Goal: Find specific page/section: Find specific page/section

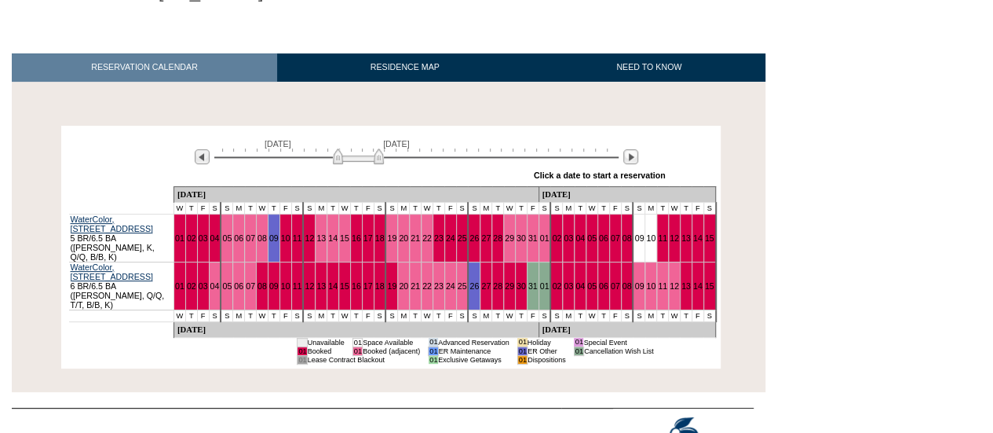
scroll to position [200, 0]
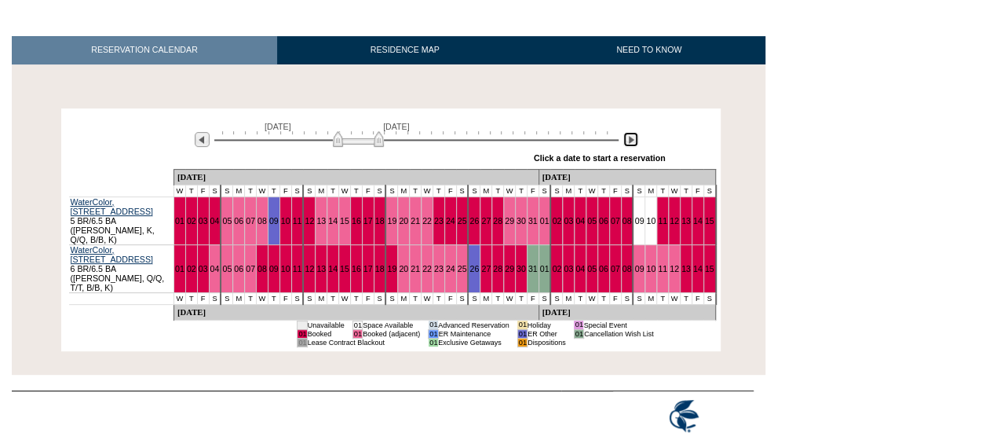
click at [628, 141] on img at bounding box center [630, 139] width 15 height 15
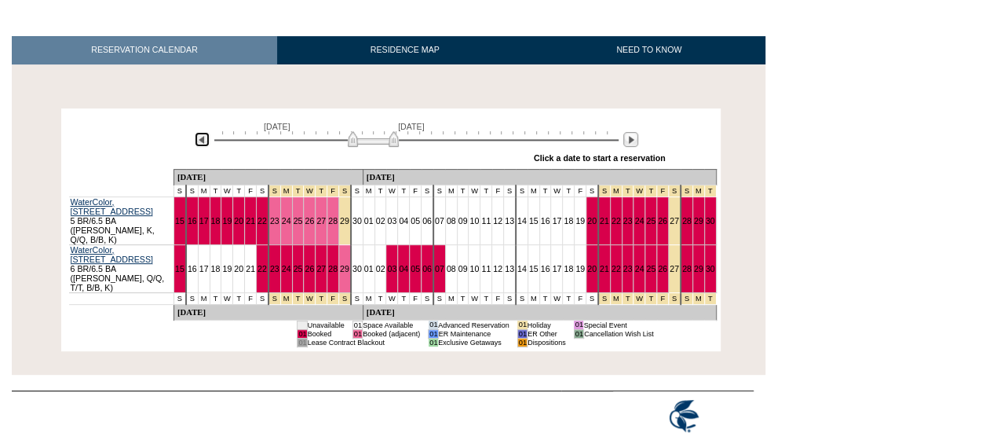
click at [204, 142] on img at bounding box center [202, 139] width 15 height 15
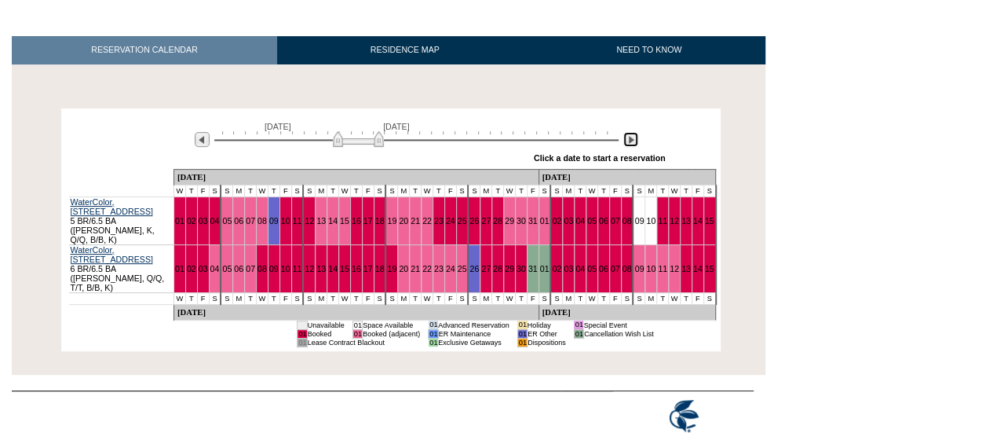
click at [627, 138] on img at bounding box center [630, 139] width 15 height 15
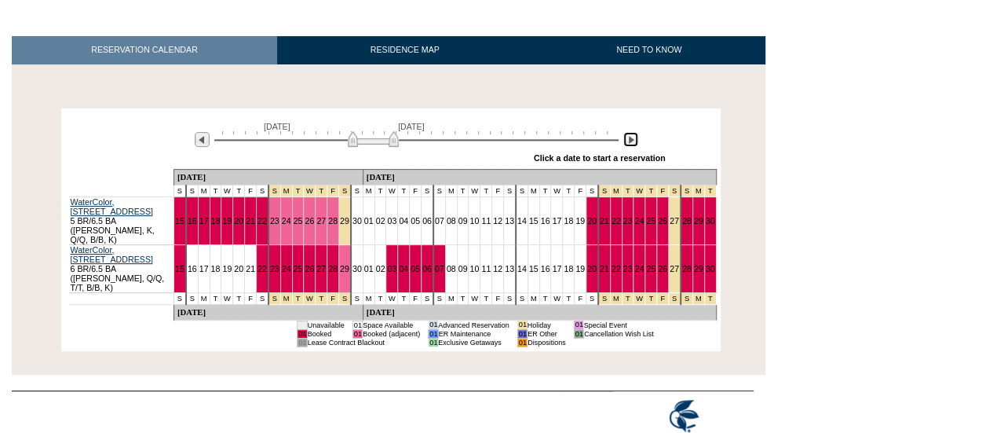
scroll to position [0, 0]
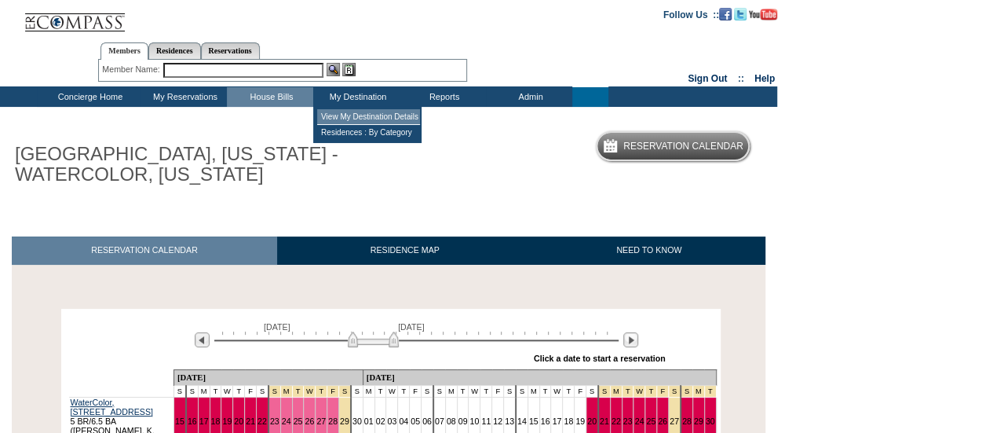
click at [374, 119] on td "View My Destination Details" at bounding box center [368, 117] width 103 height 16
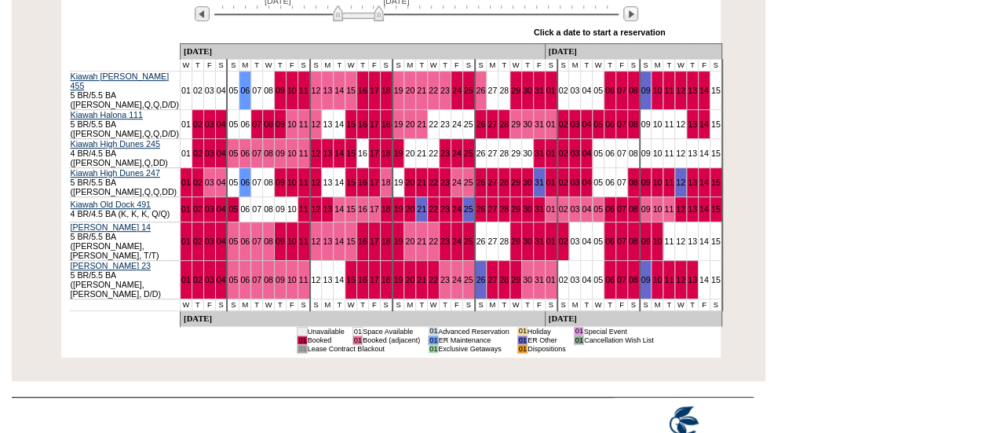
scroll to position [12, 0]
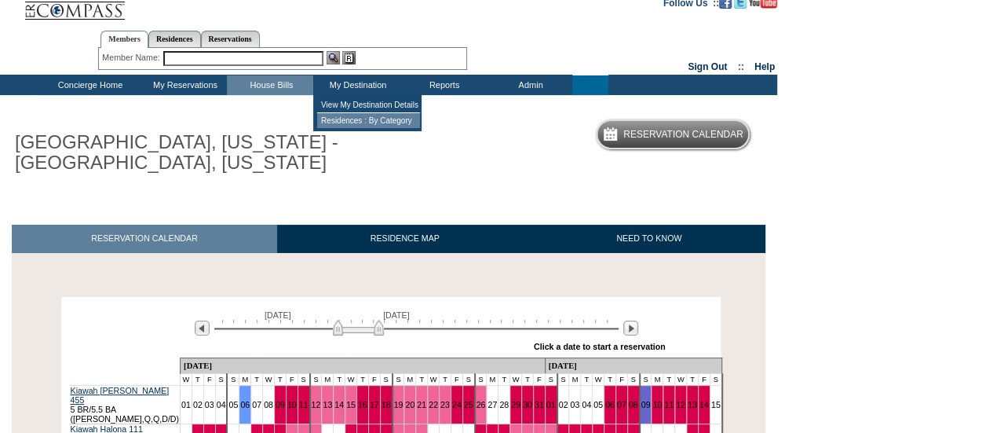
click at [350, 121] on td "Residences : By Category" at bounding box center [368, 120] width 103 height 15
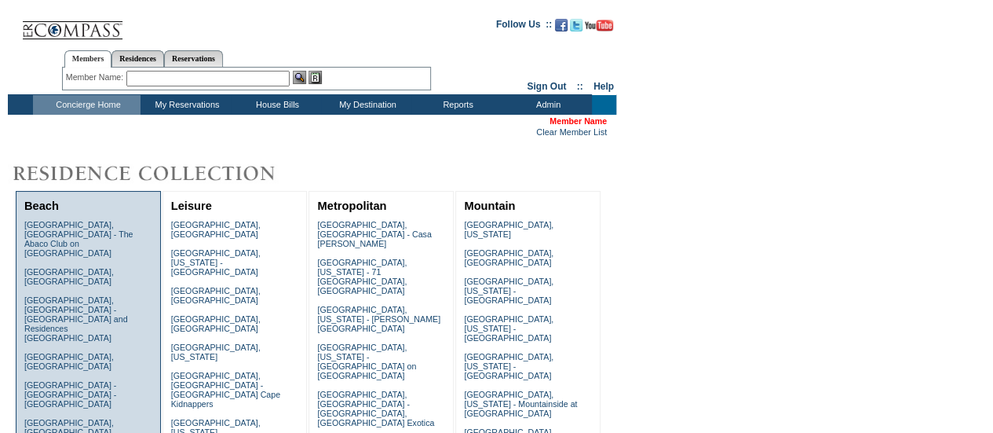
scroll to position [314, 0]
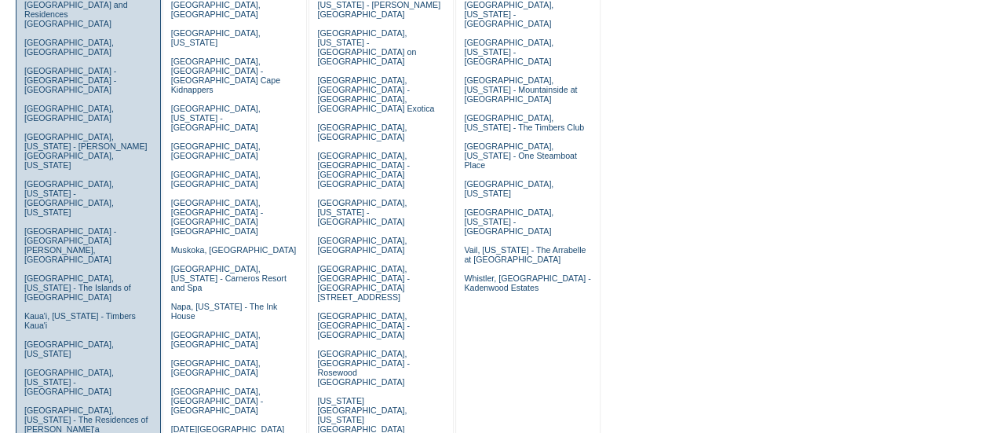
click at [61, 179] on link "Emerald Coast, Florida - WaterColor, Florida" at bounding box center [69, 198] width 90 height 38
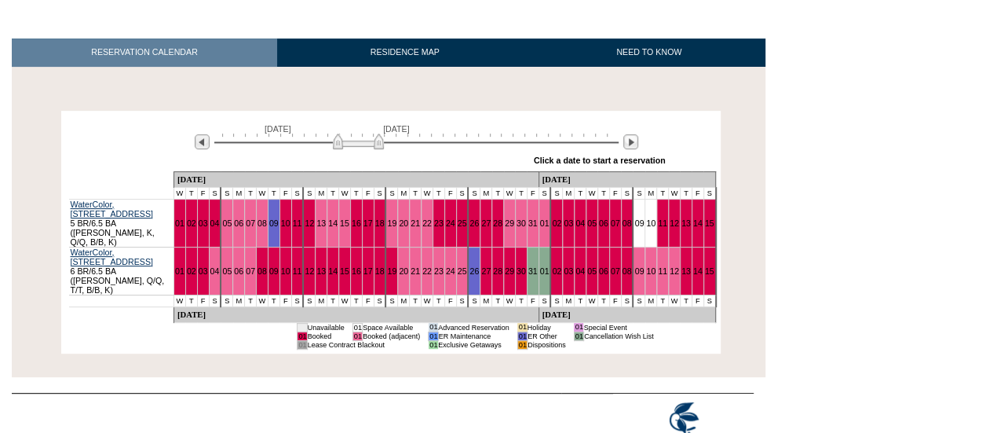
scroll to position [200, 0]
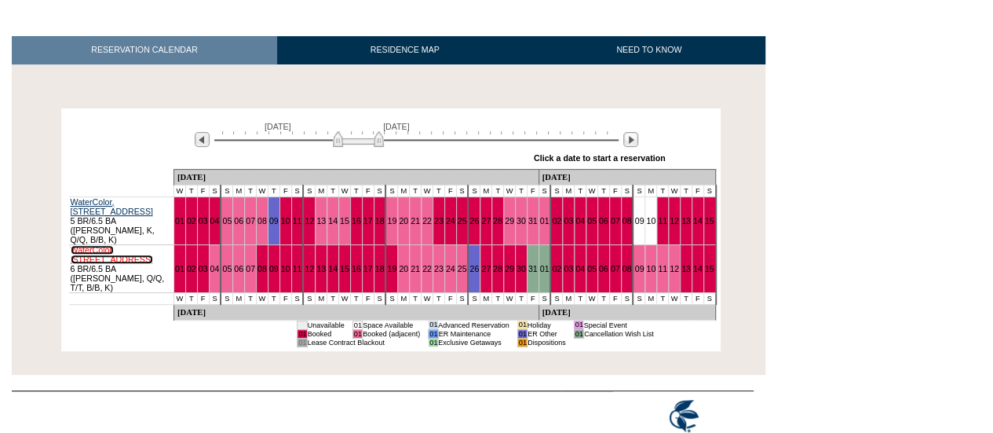
click at [124, 245] on link "WaterColor, [STREET_ADDRESS]" at bounding box center [112, 254] width 82 height 19
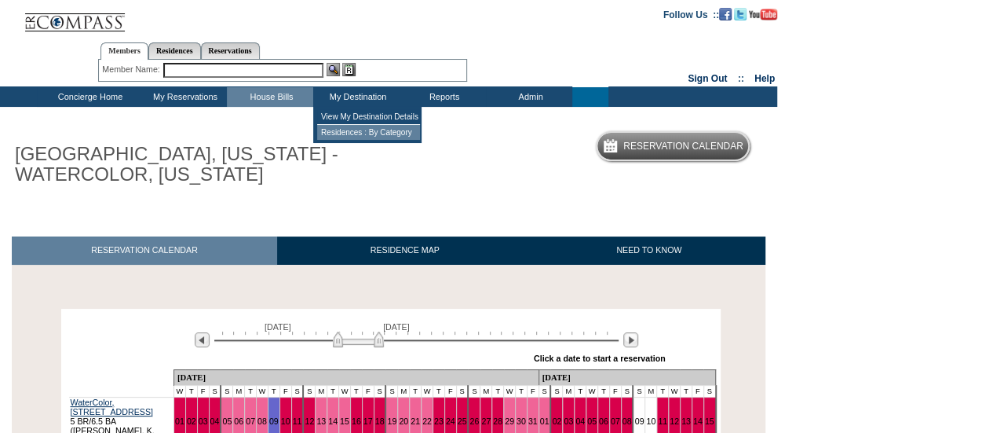
click at [364, 128] on td "Residences : By Category" at bounding box center [368, 132] width 103 height 15
